Goal: Information Seeking & Learning: Find specific fact

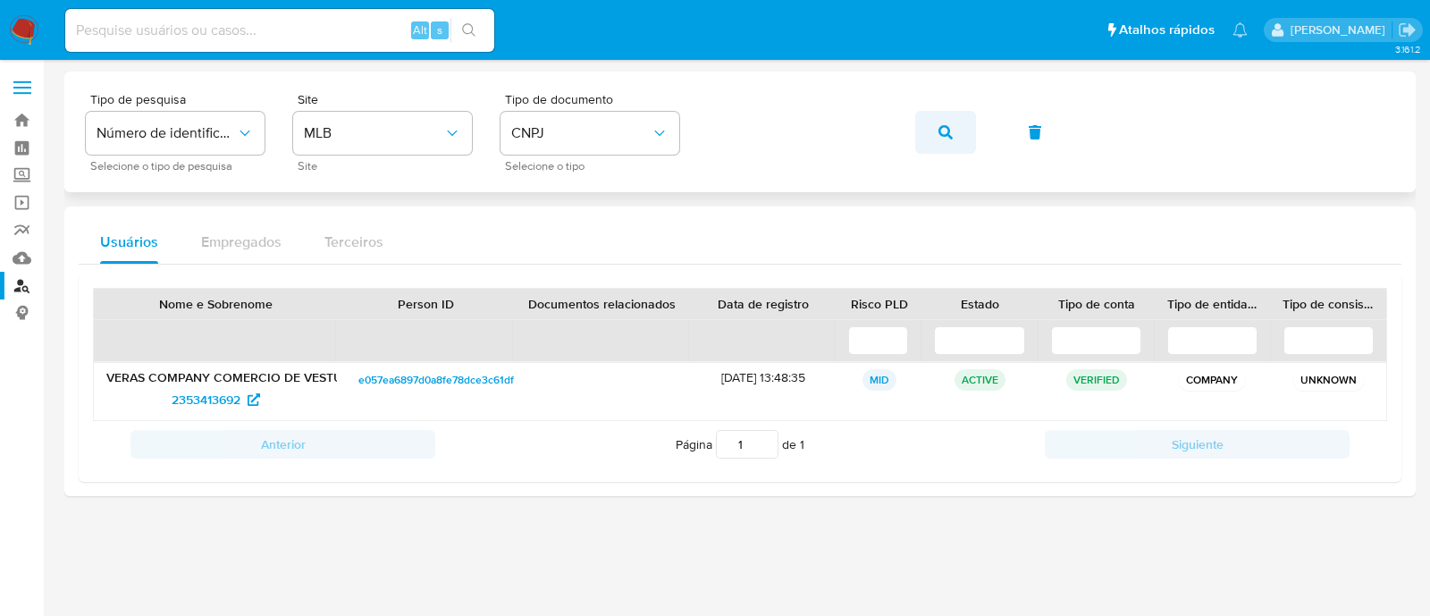
click at [943, 138] on icon "button" at bounding box center [945, 132] width 14 height 14
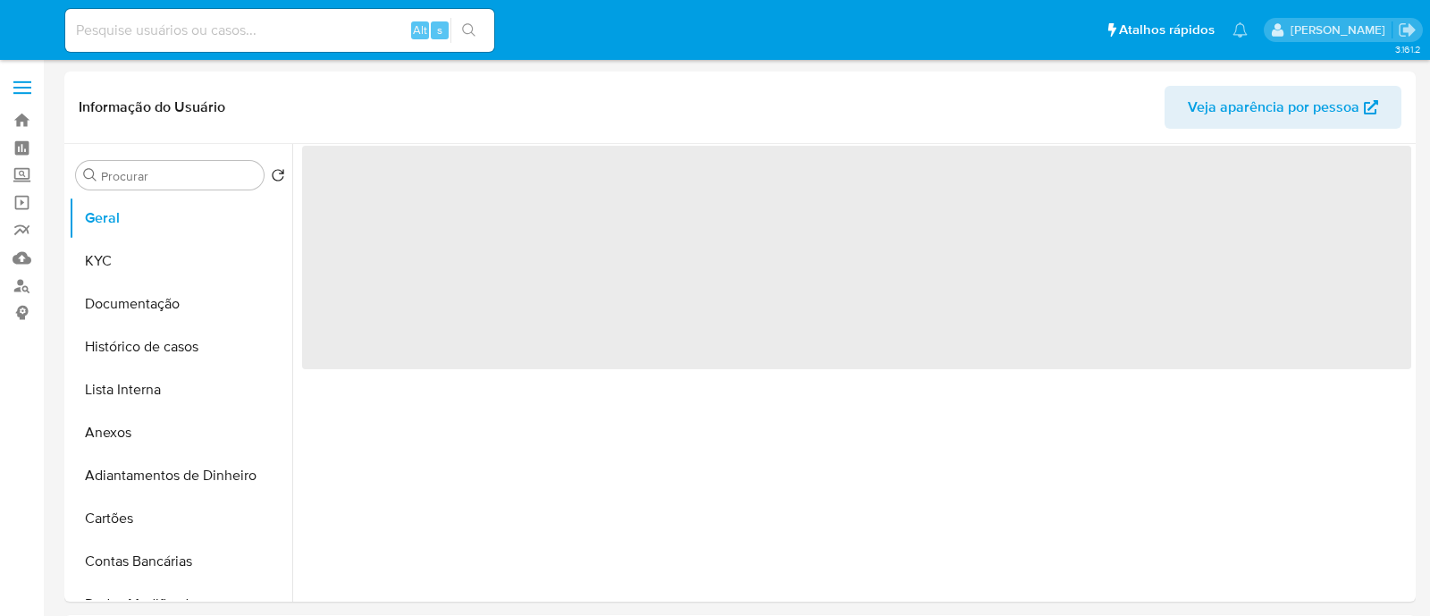
select select "10"
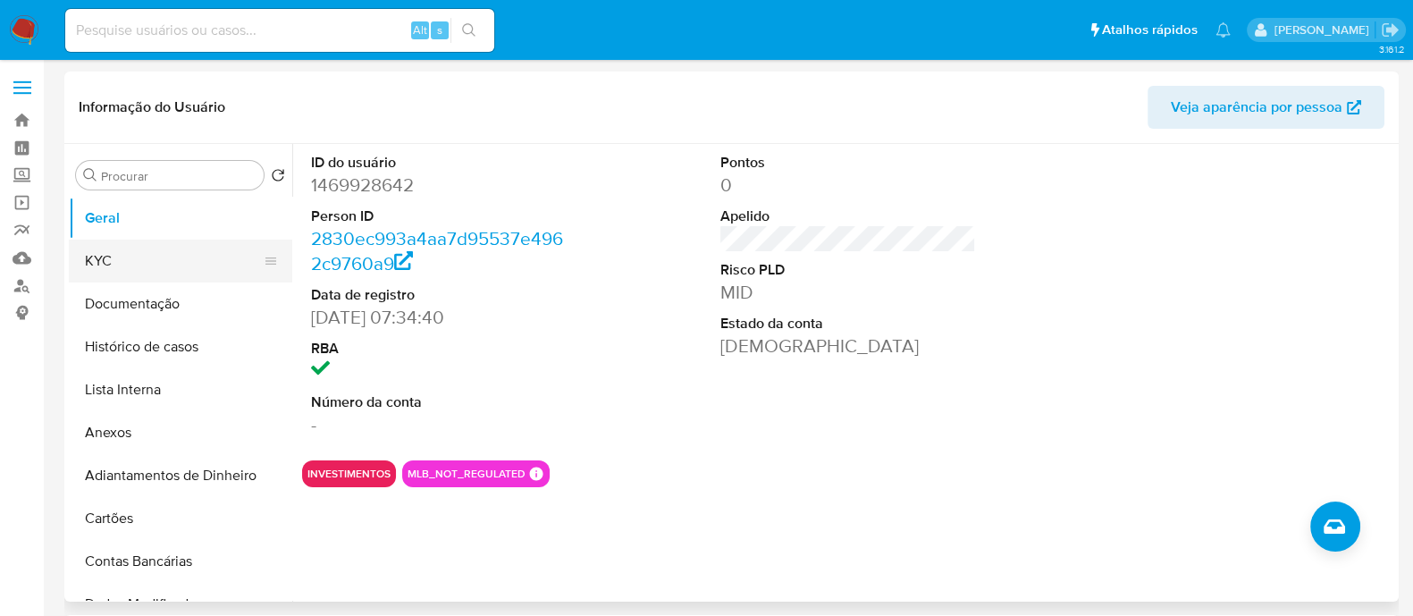
click at [179, 261] on button "KYC" at bounding box center [173, 260] width 209 height 43
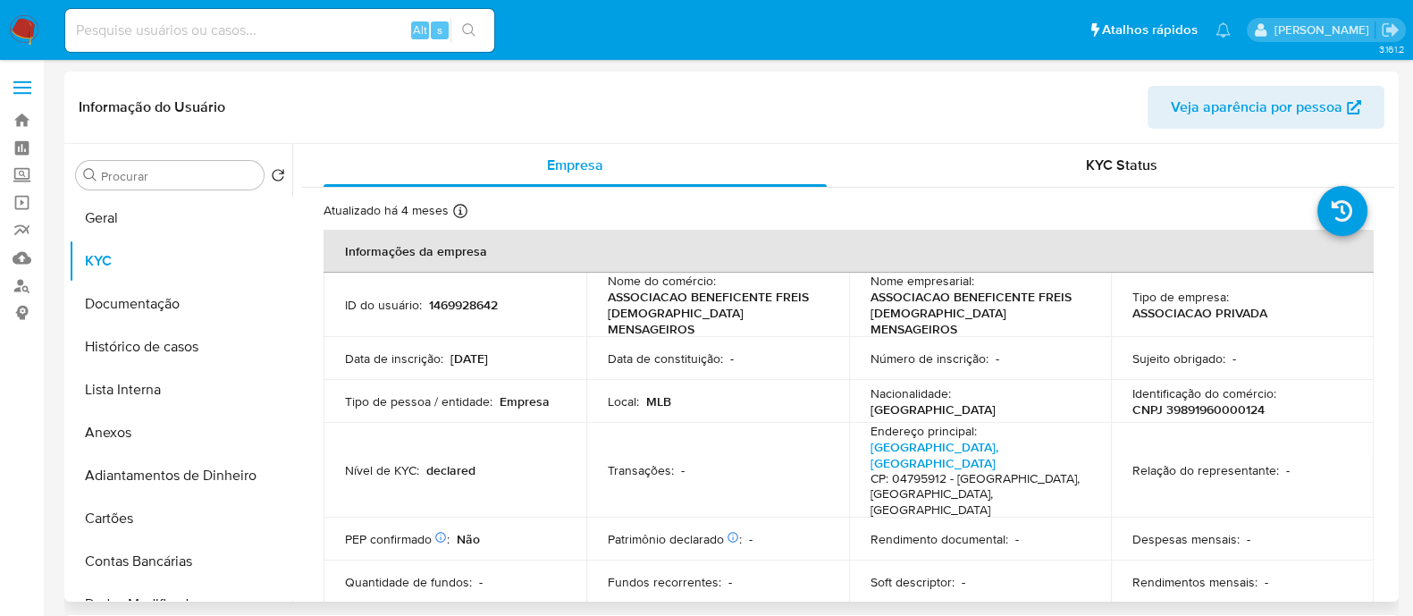
click at [1212, 401] on p "CNPJ 39891960000124" at bounding box center [1198, 409] width 132 height 16
copy p "39891960000124"
click at [191, 301] on button "Documentação" at bounding box center [173, 303] width 209 height 43
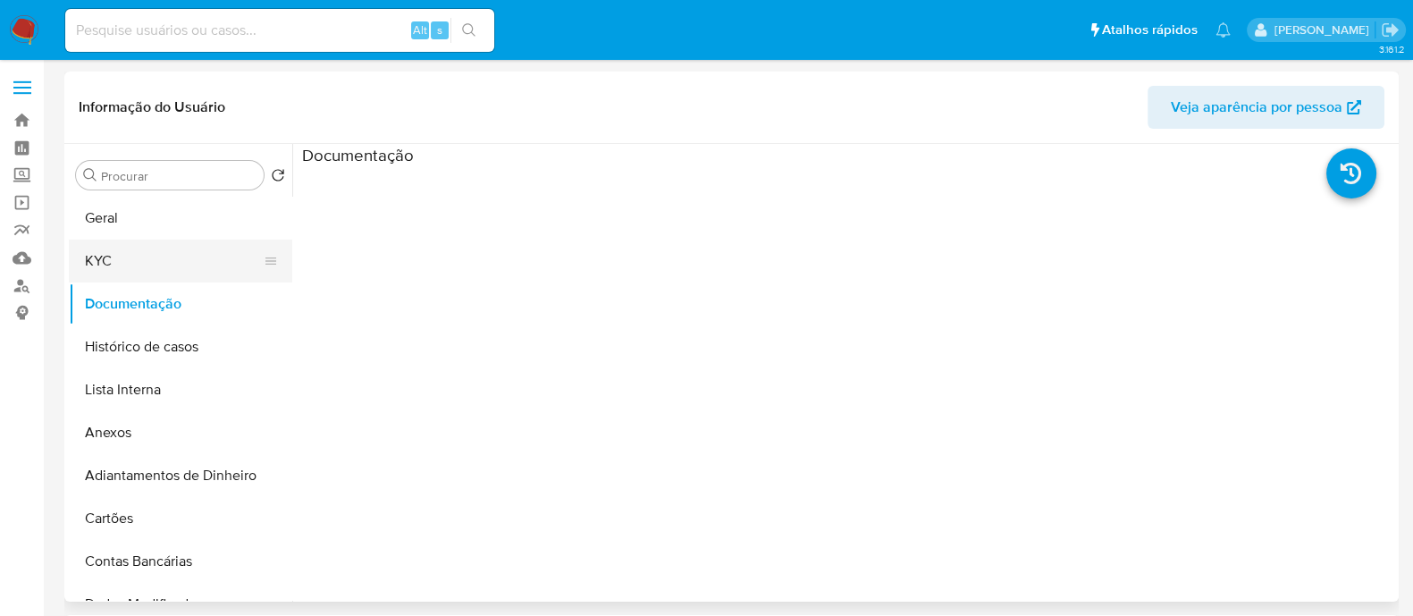
click at [128, 248] on button "KYC" at bounding box center [173, 260] width 209 height 43
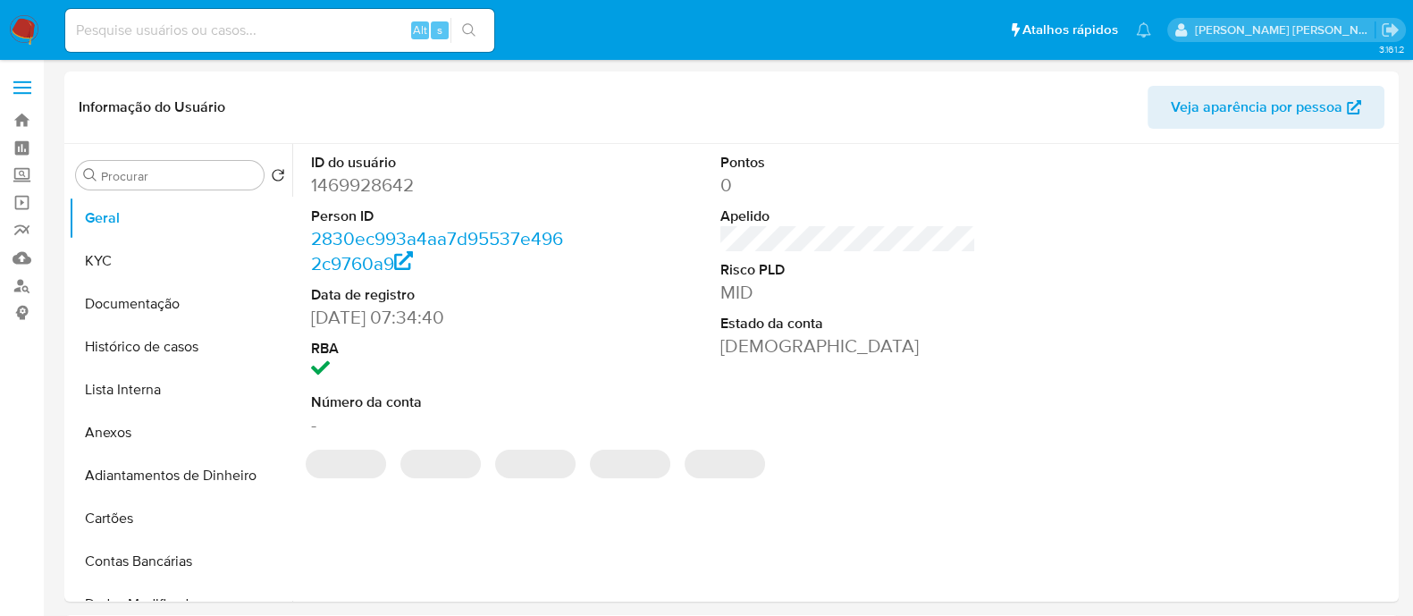
select select "10"
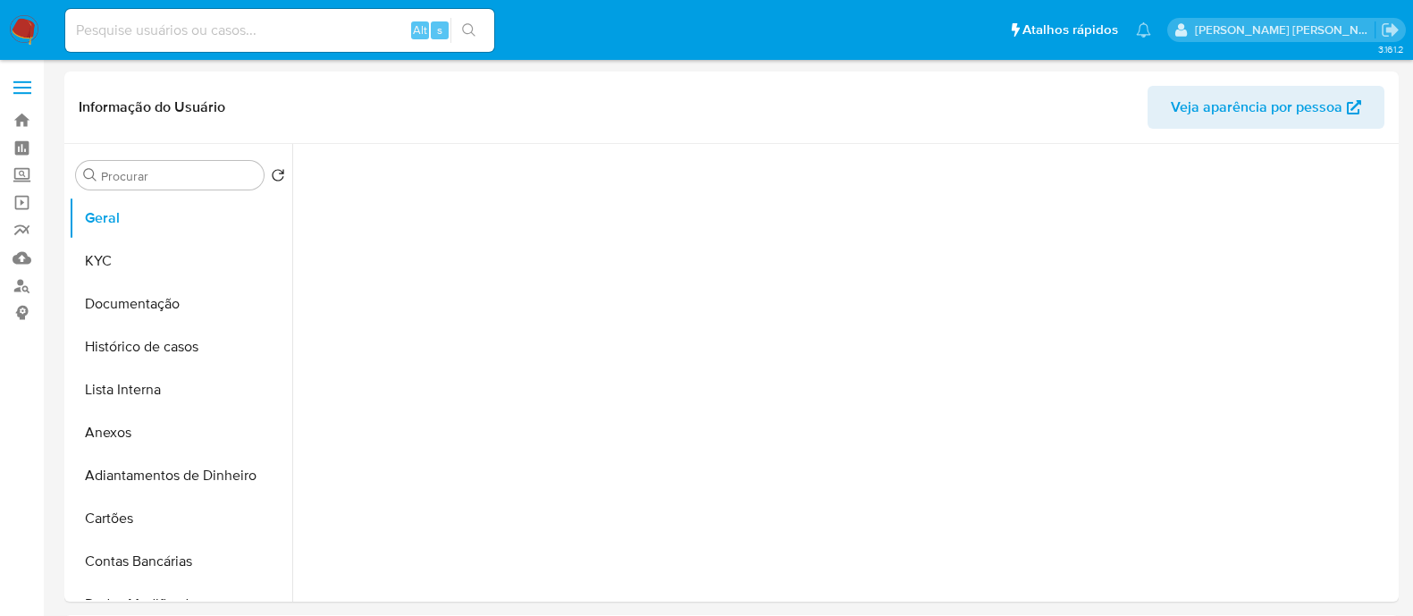
select select "10"
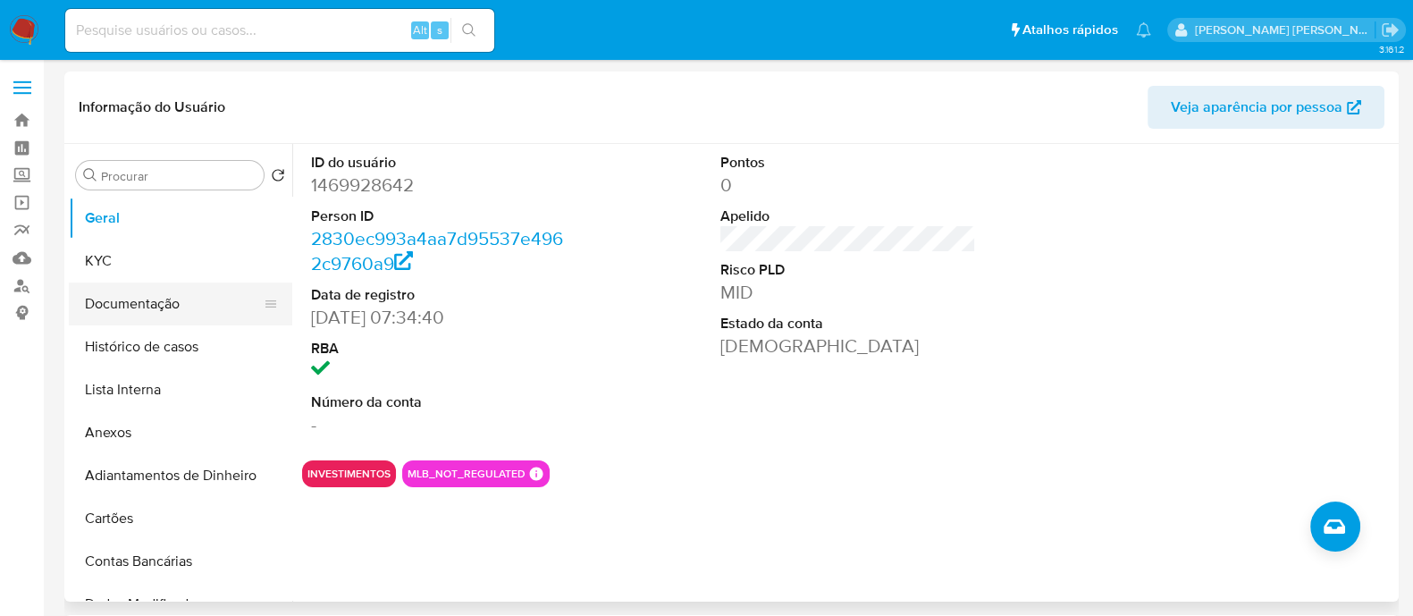
click at [170, 286] on button "Documentação" at bounding box center [173, 303] width 209 height 43
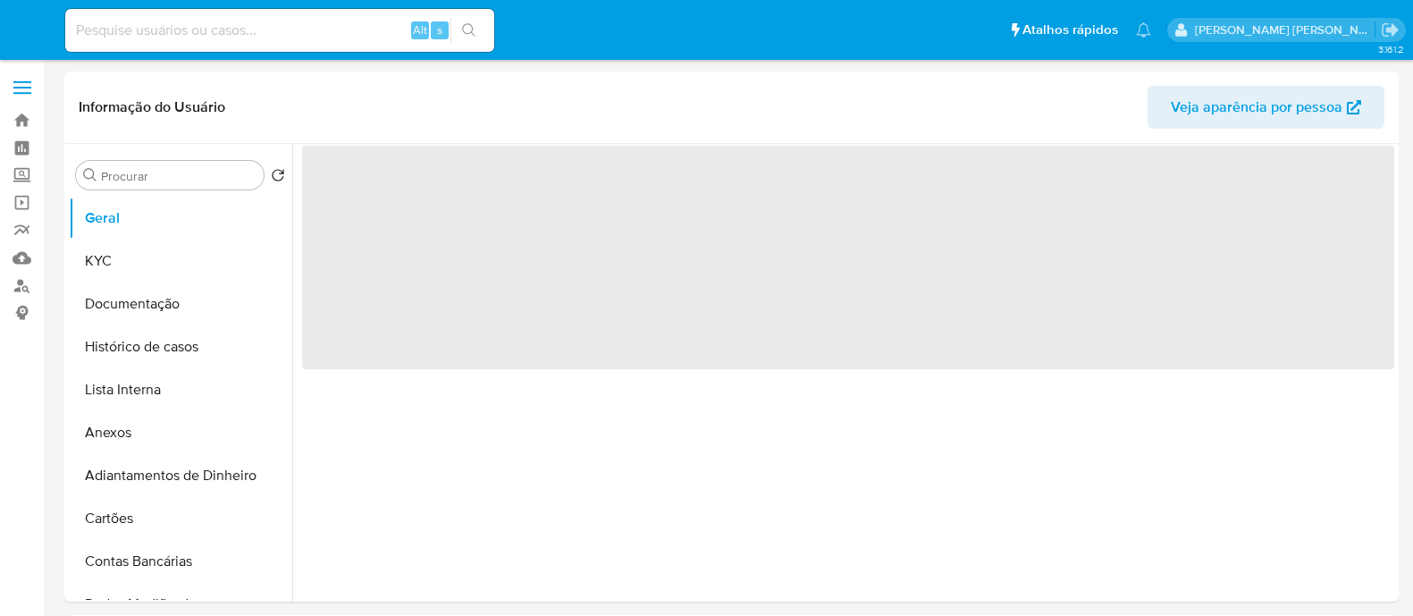
select select "10"
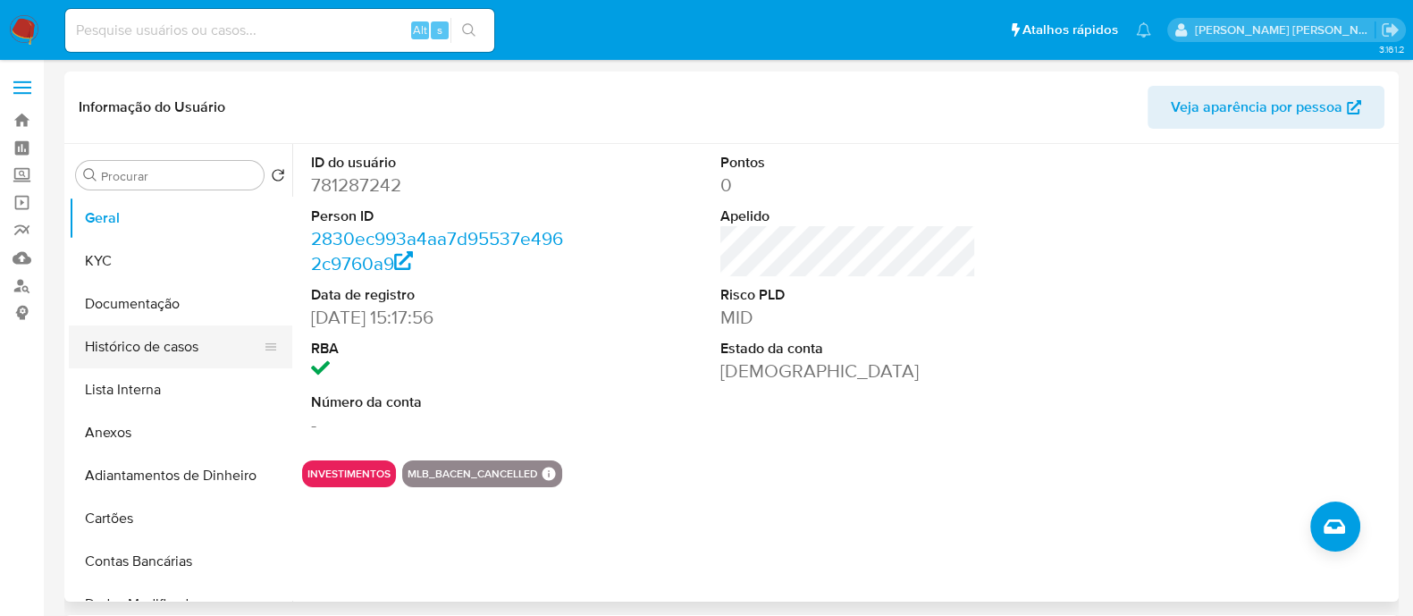
click at [134, 347] on button "Histórico de casos" at bounding box center [173, 346] width 209 height 43
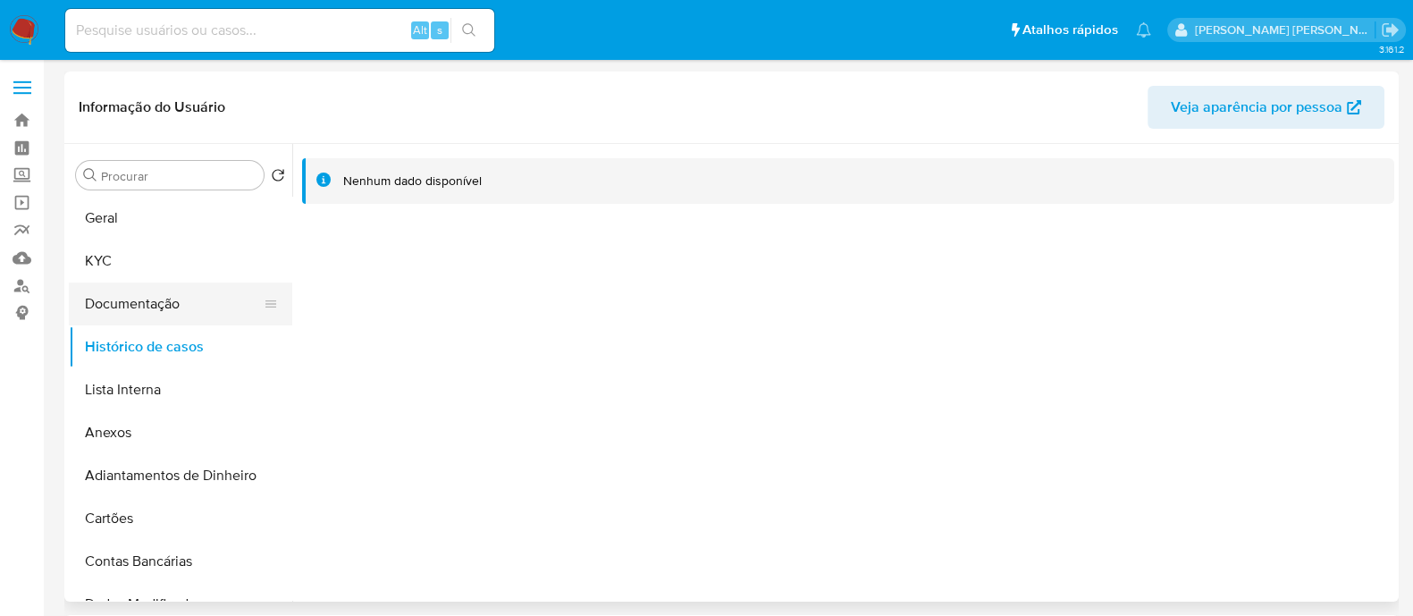
click at [164, 302] on button "Documentação" at bounding box center [173, 303] width 209 height 43
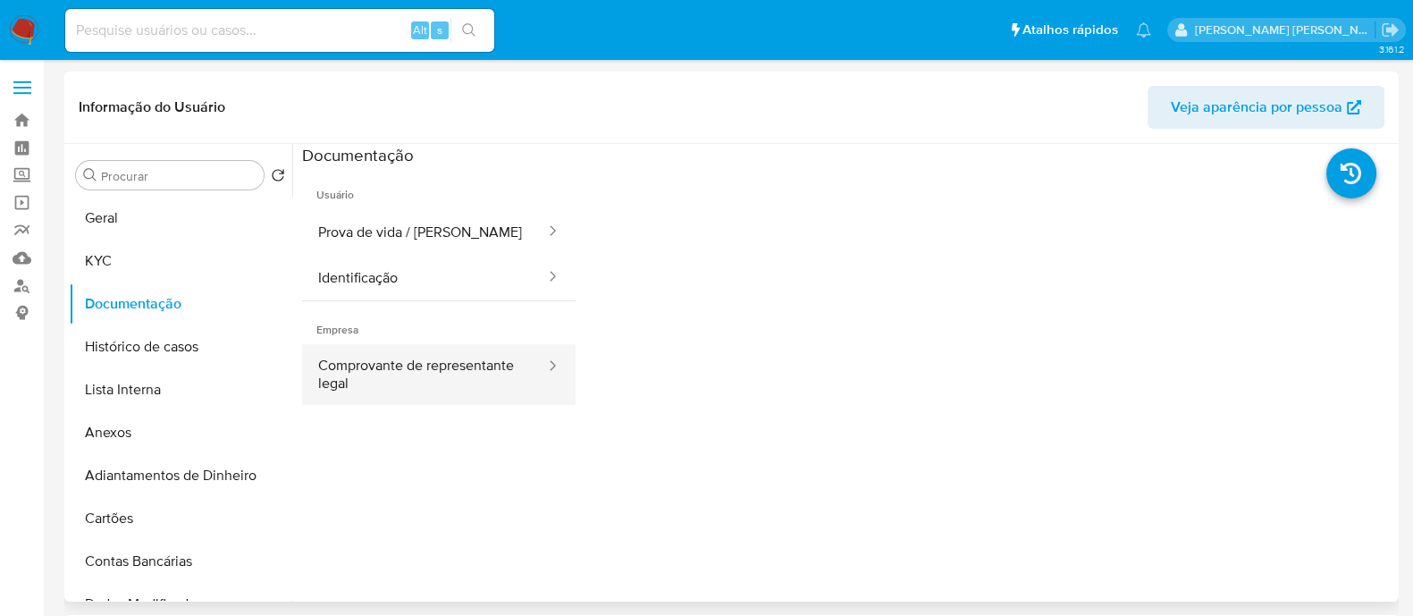
click at [432, 373] on button "Comprovante de representante legal" at bounding box center [424, 374] width 245 height 61
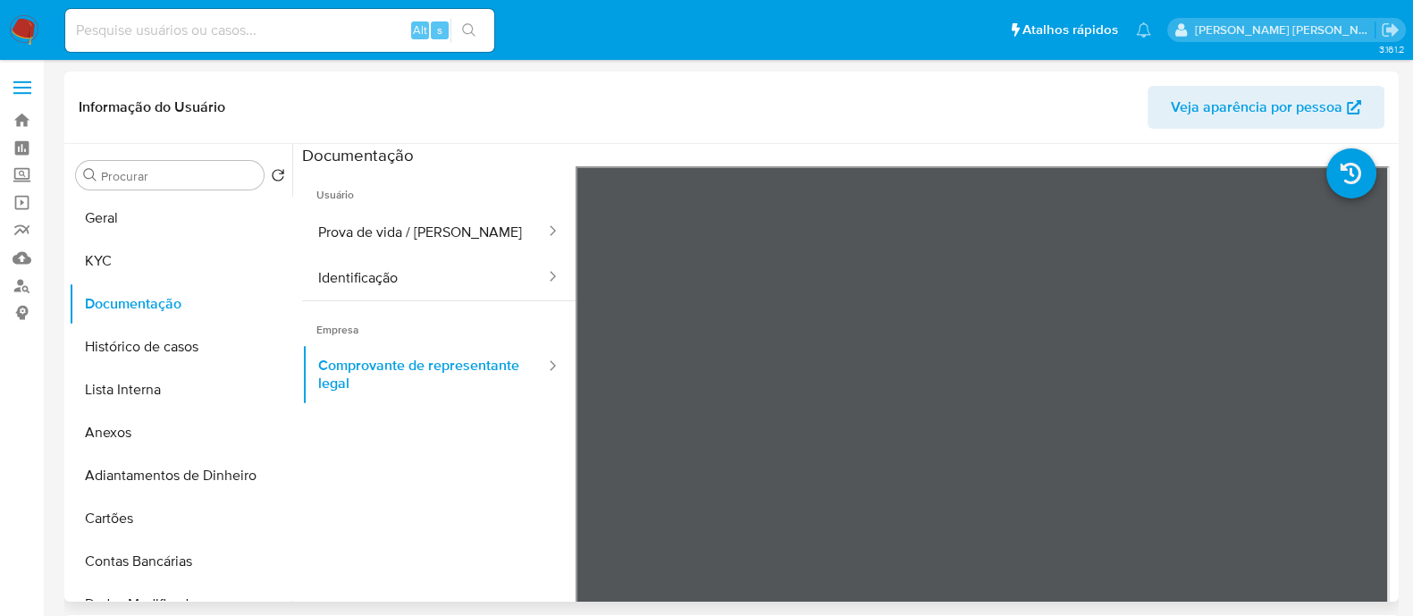
click at [607, 101] on header "Informação do Usuário Veja aparência por pessoa" at bounding box center [731, 107] width 1305 height 43
click at [190, 318] on button "Documentação" at bounding box center [173, 303] width 209 height 43
click at [185, 344] on button "Histórico de casos" at bounding box center [173, 346] width 209 height 43
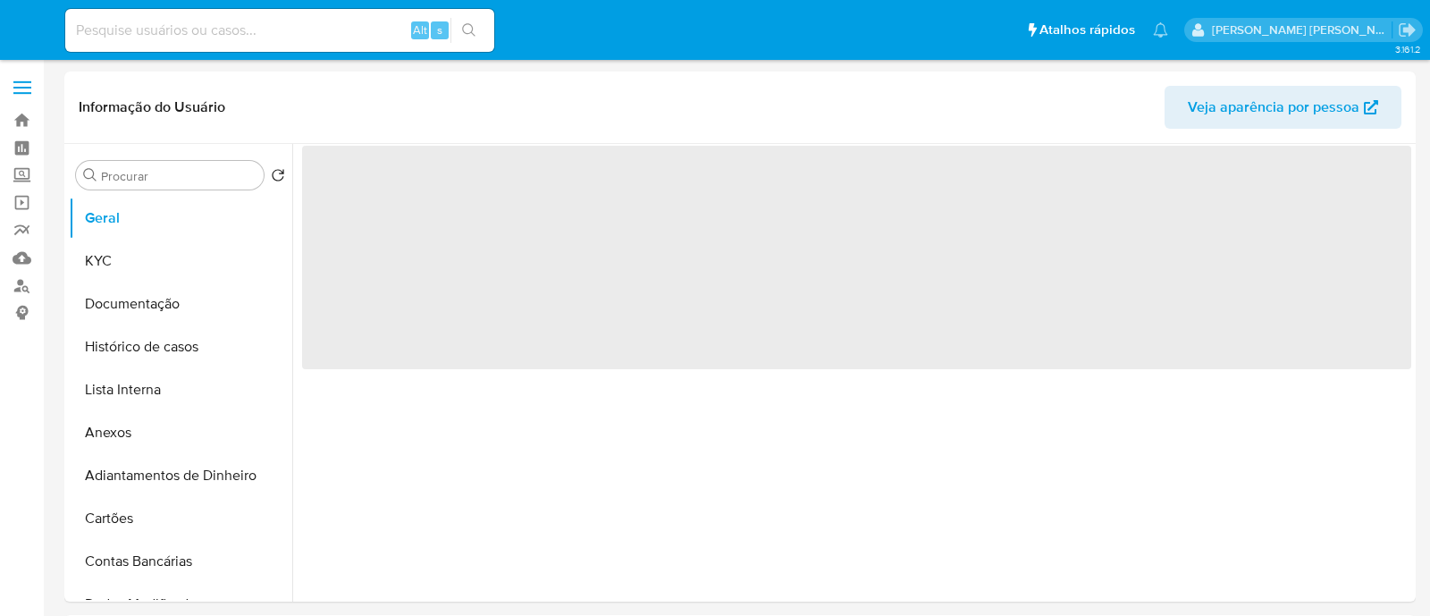
select select "10"
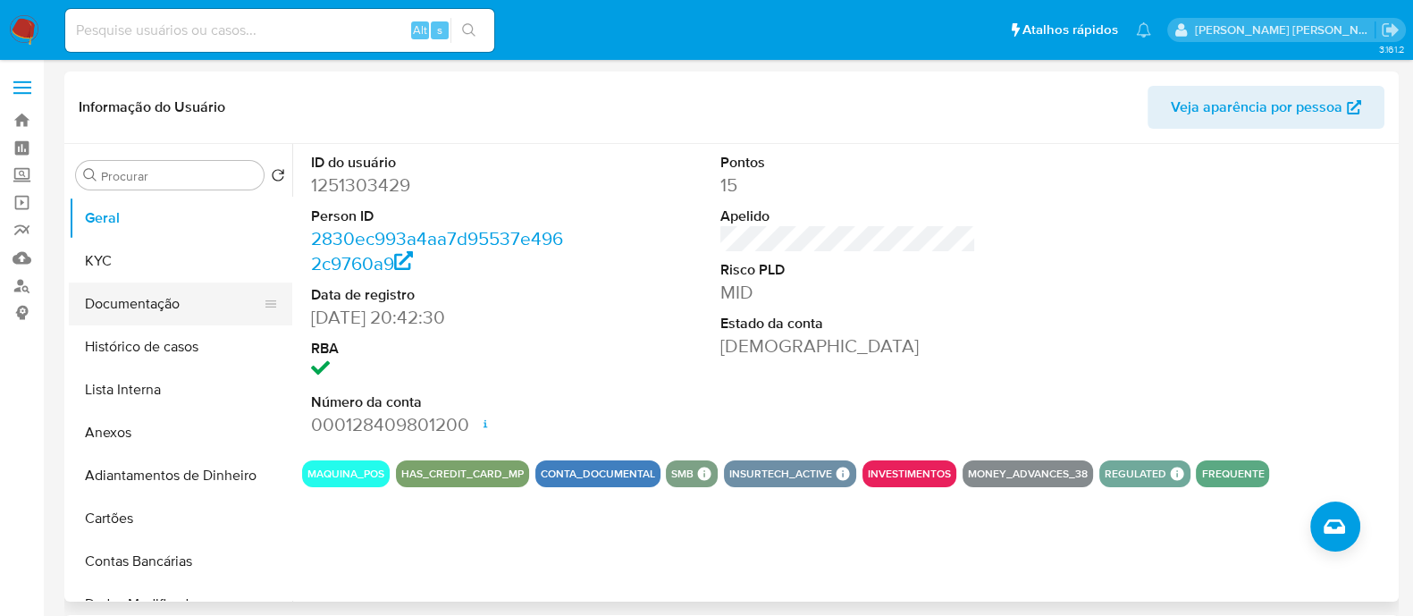
click at [139, 315] on button "Documentação" at bounding box center [173, 303] width 209 height 43
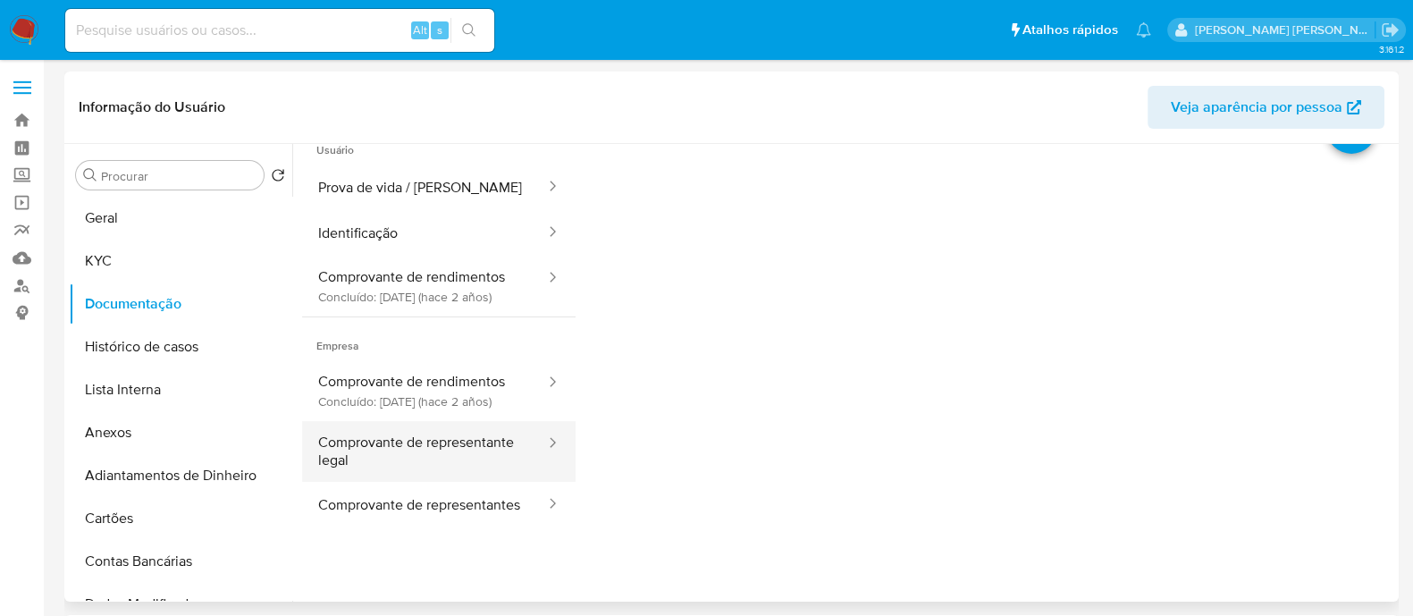
scroll to position [146, 0]
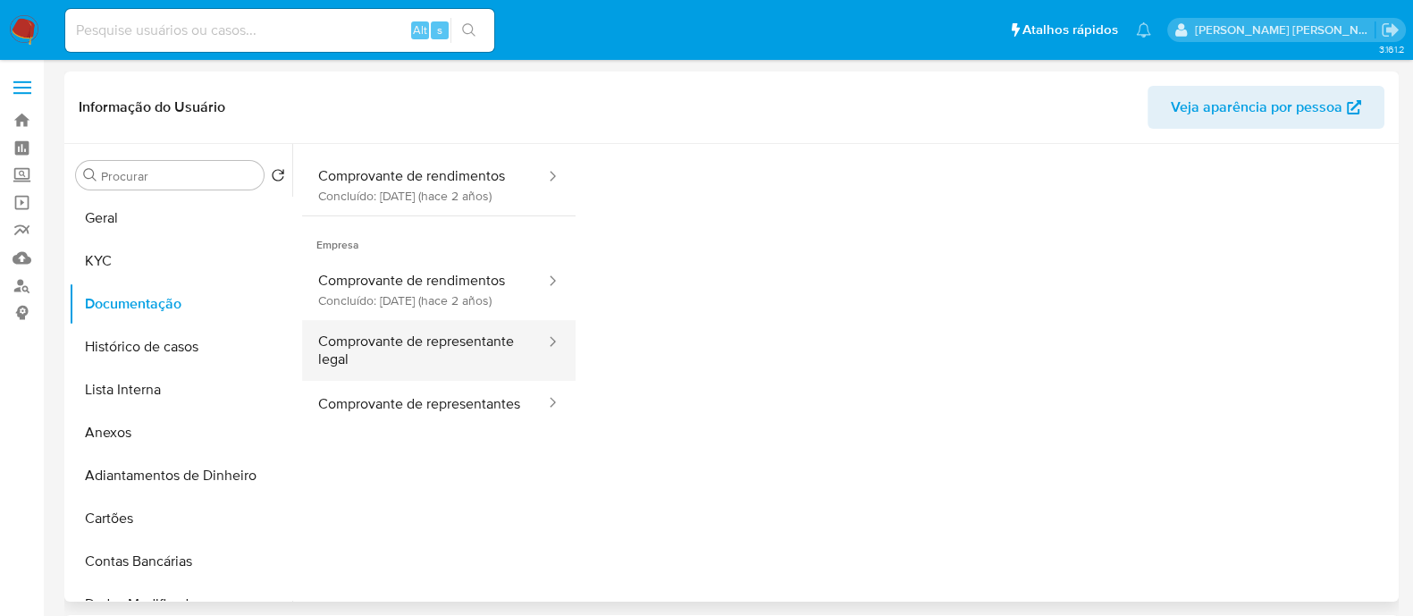
click at [439, 381] on button "Comprovante de representante legal" at bounding box center [424, 350] width 245 height 61
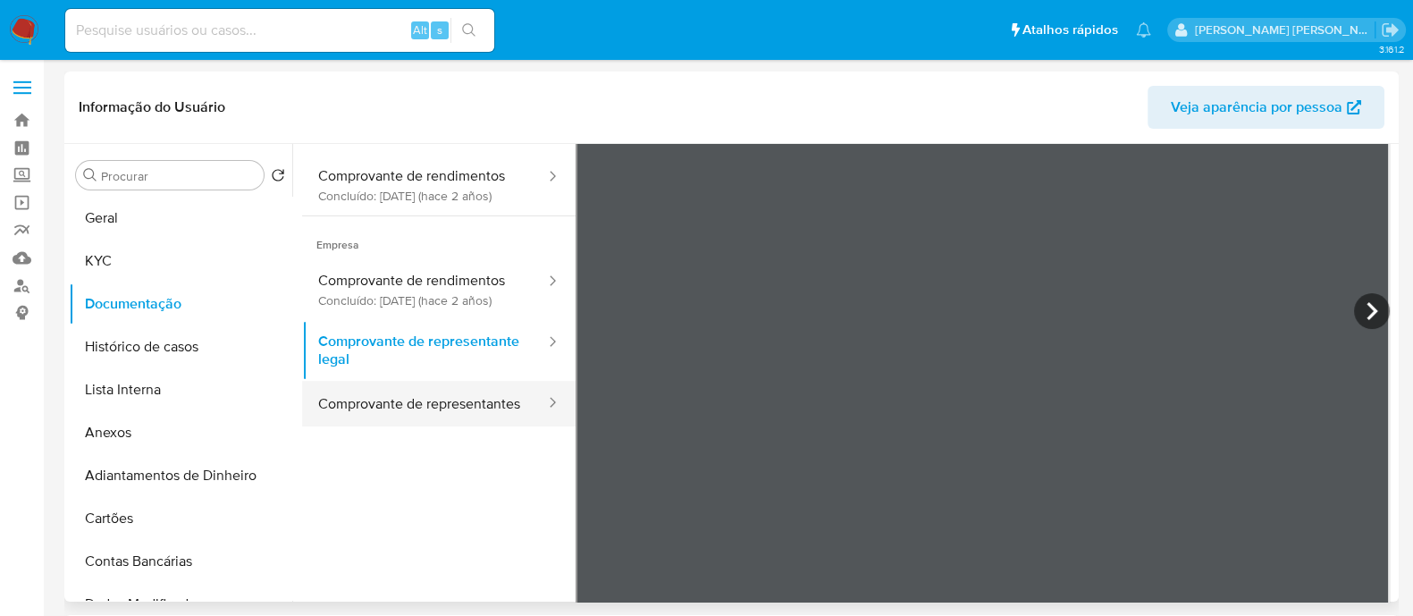
click at [373, 426] on button "Comprovante de representantes" at bounding box center [424, 404] width 245 height 46
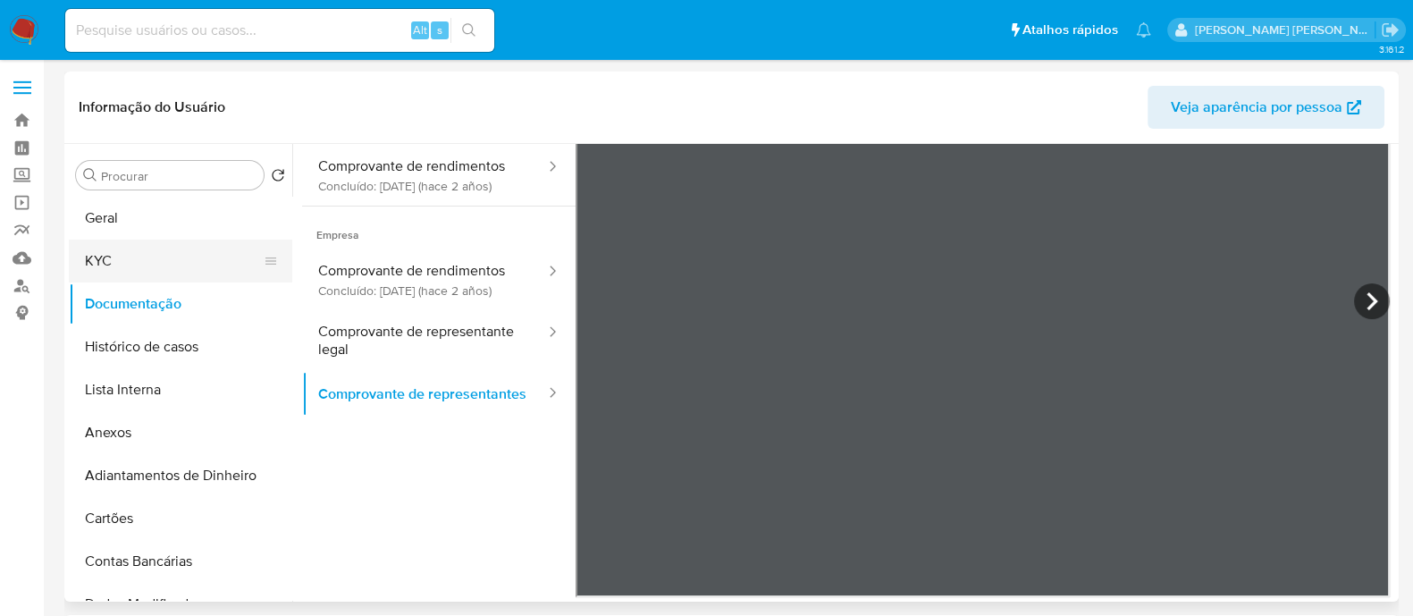
click at [130, 263] on button "KYC" at bounding box center [173, 260] width 209 height 43
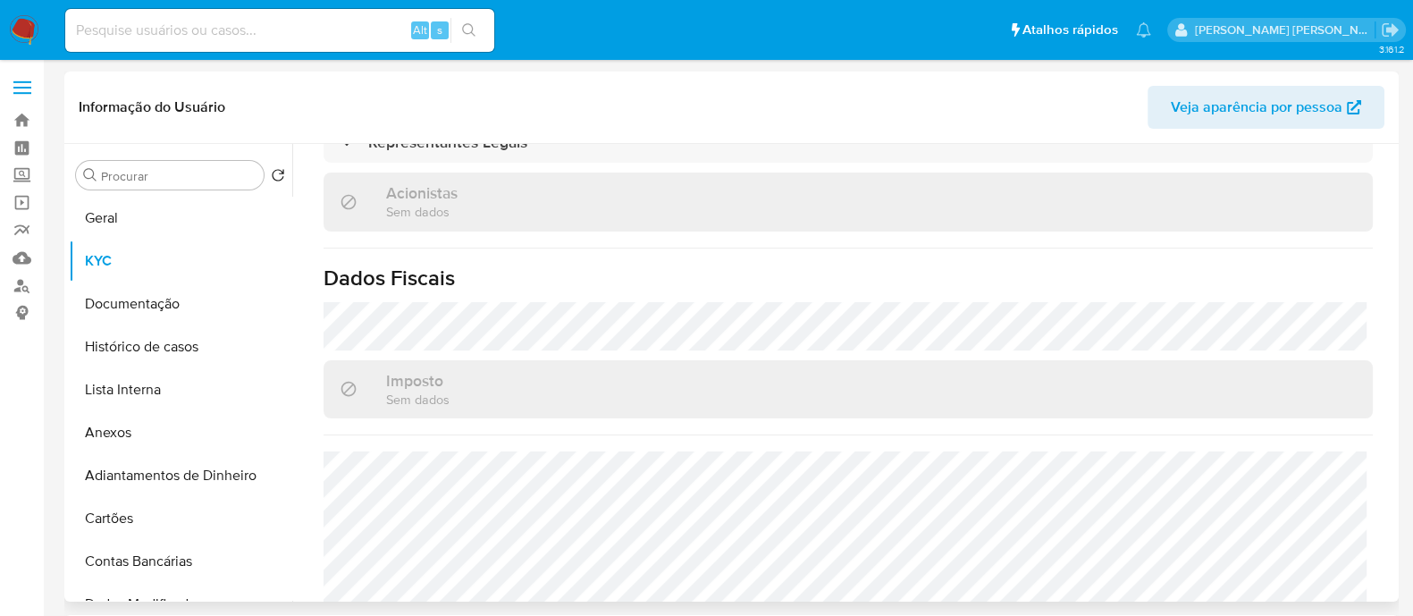
scroll to position [799, 0]
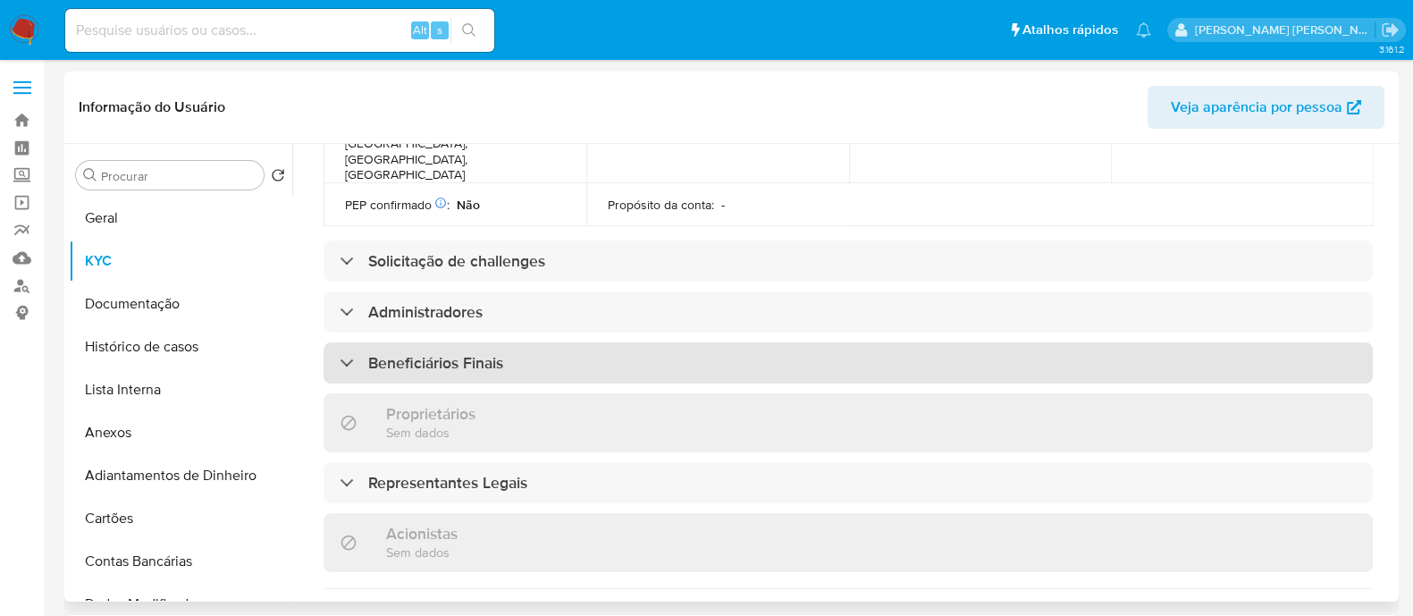
click at [514, 342] on div "Beneficiários Finais" at bounding box center [847, 362] width 1049 height 41
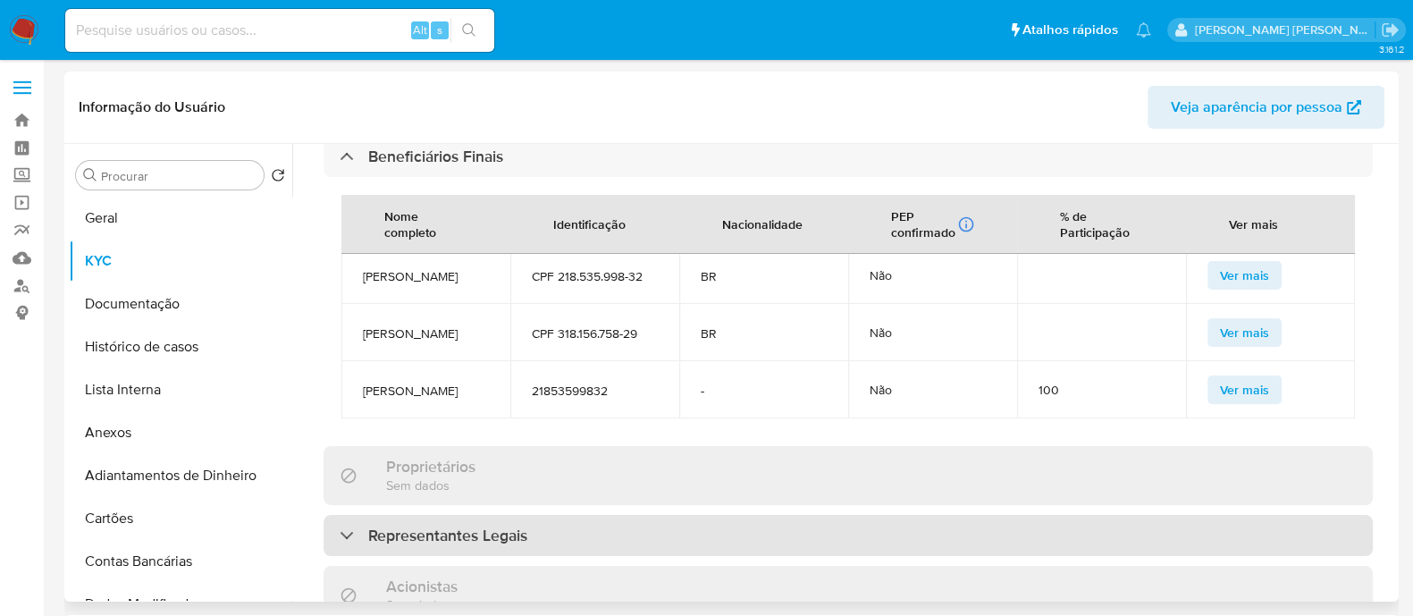
scroll to position [1022, 0]
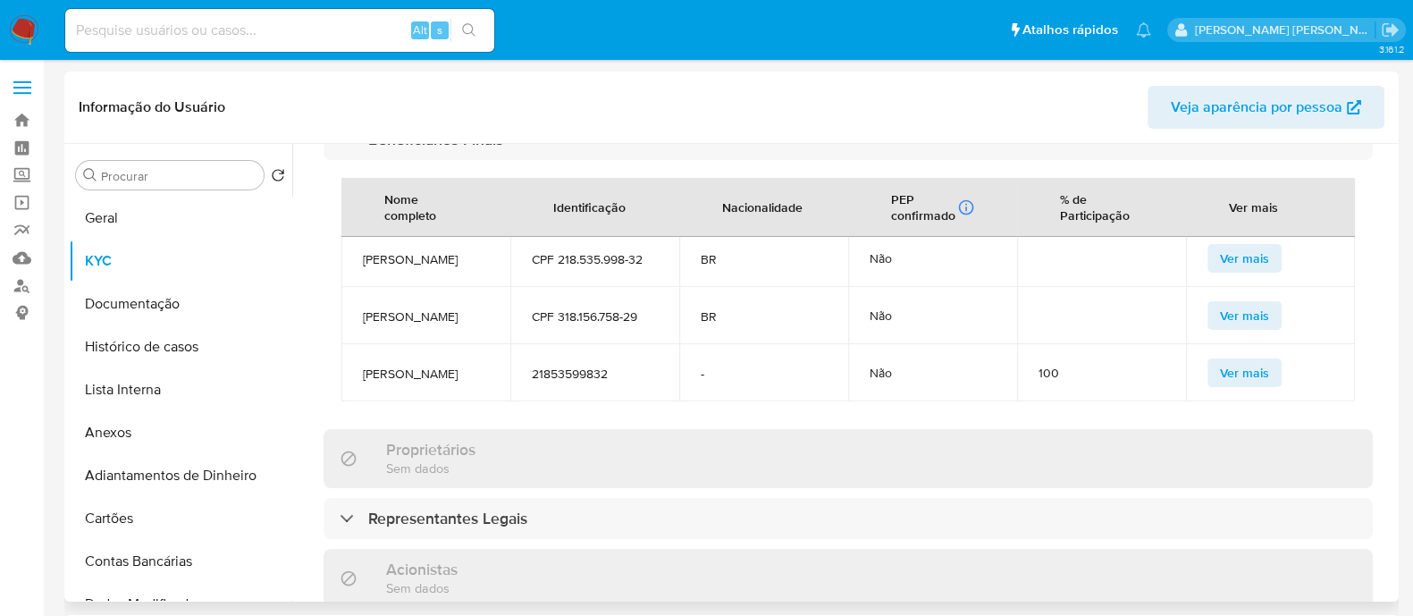
click at [361, 344] on td "Diego Santana Dias" at bounding box center [425, 372] width 169 height 57
click at [401, 365] on span "Diego Santana Dias" at bounding box center [426, 373] width 126 height 16
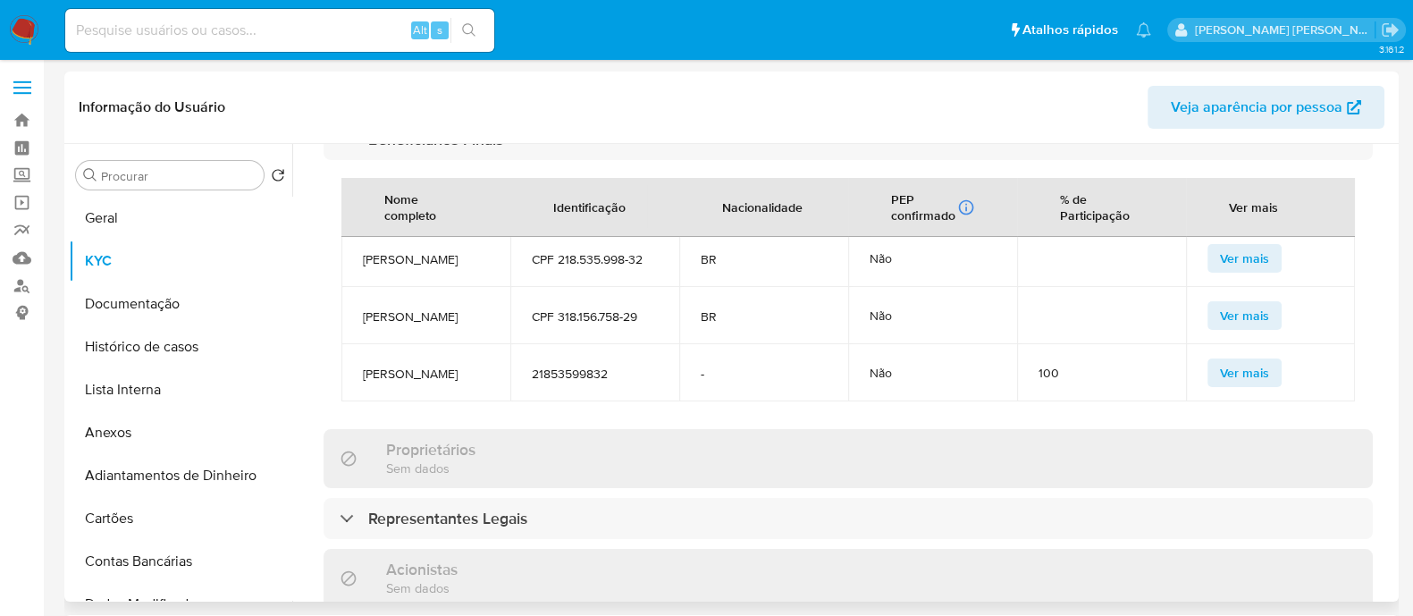
click at [458, 365] on span "Diego Santana Dias" at bounding box center [426, 373] width 126 height 16
click at [457, 365] on span "Diego Santana Dias" at bounding box center [426, 373] width 126 height 16
copy span "Diego Santana Dias"
